Goal: Information Seeking & Learning: Find specific fact

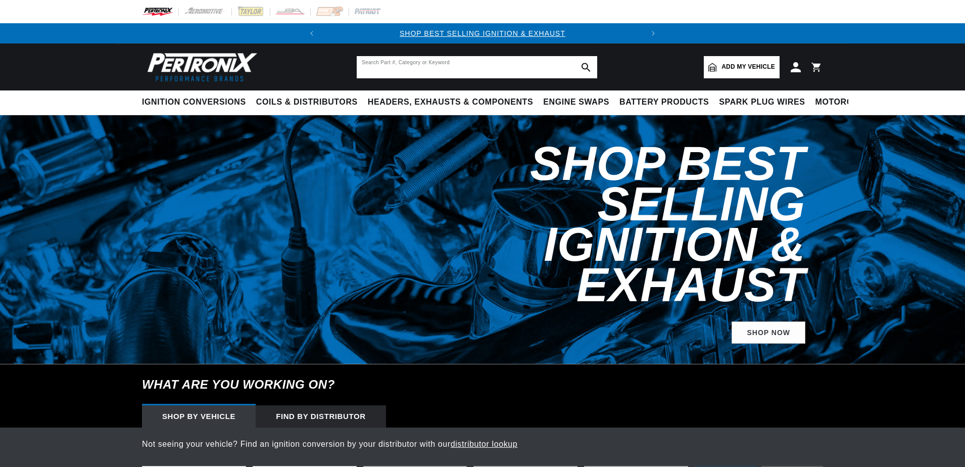
click at [533, 64] on input "text" at bounding box center [477, 67] width 240 height 22
paste input "0110-100930 Hardware kit, sidepipes"
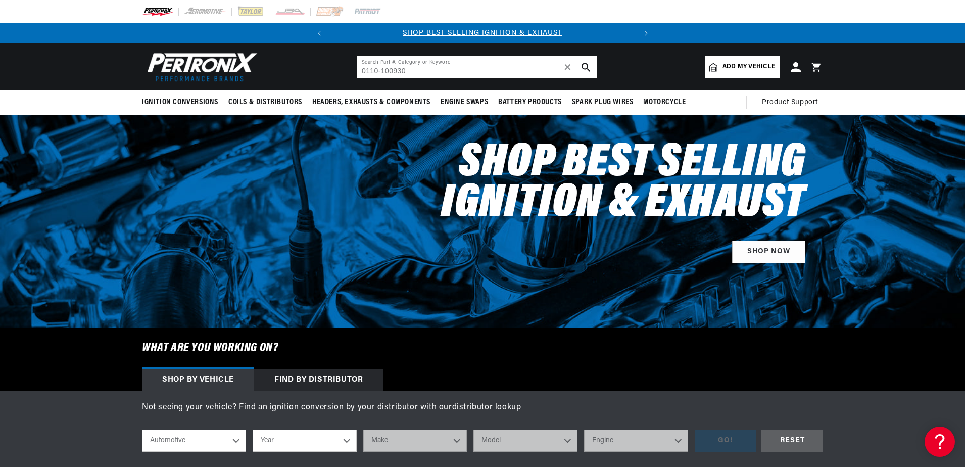
type input "0110-100930"
